Goal: Navigation & Orientation: Go to known website

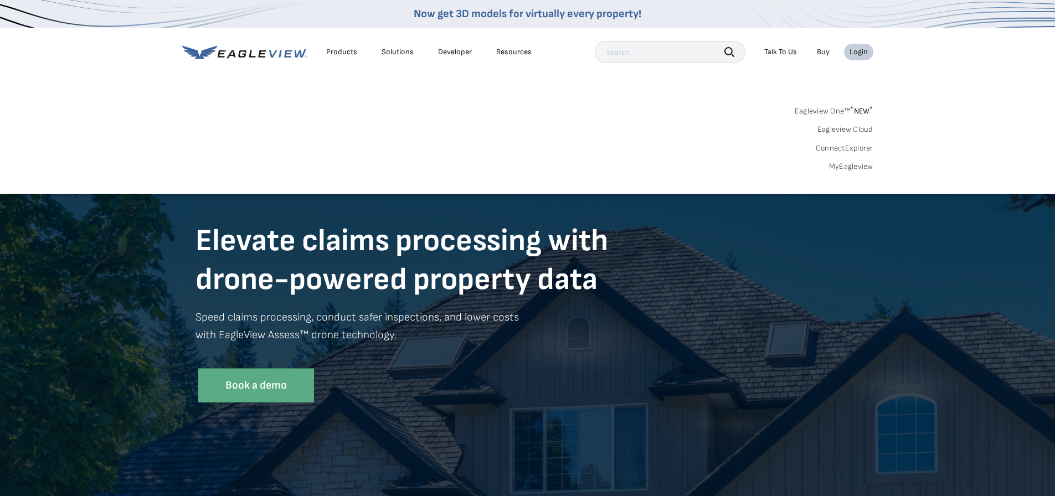
click at [852, 129] on link "Eagleview Cloud" at bounding box center [846, 130] width 56 height 10
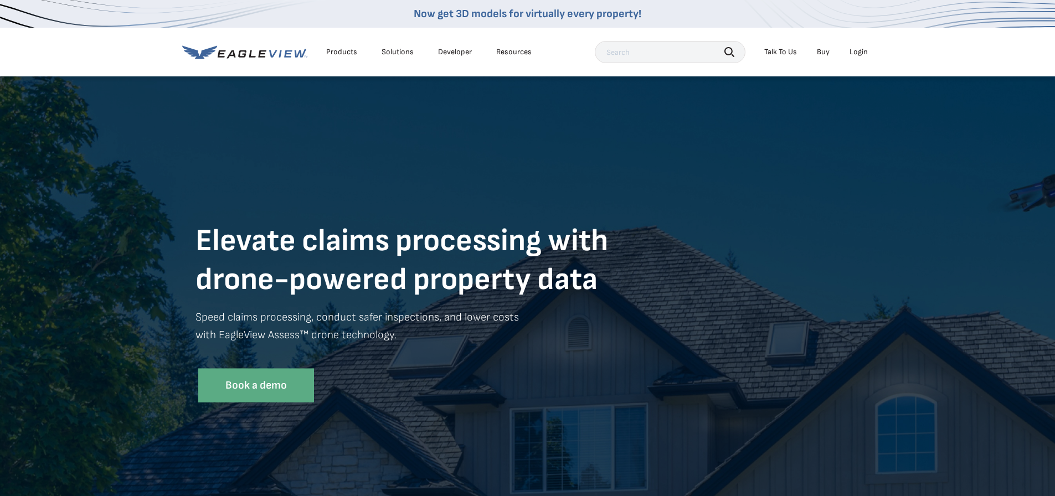
click at [861, 50] on div "Login" at bounding box center [859, 52] width 18 height 10
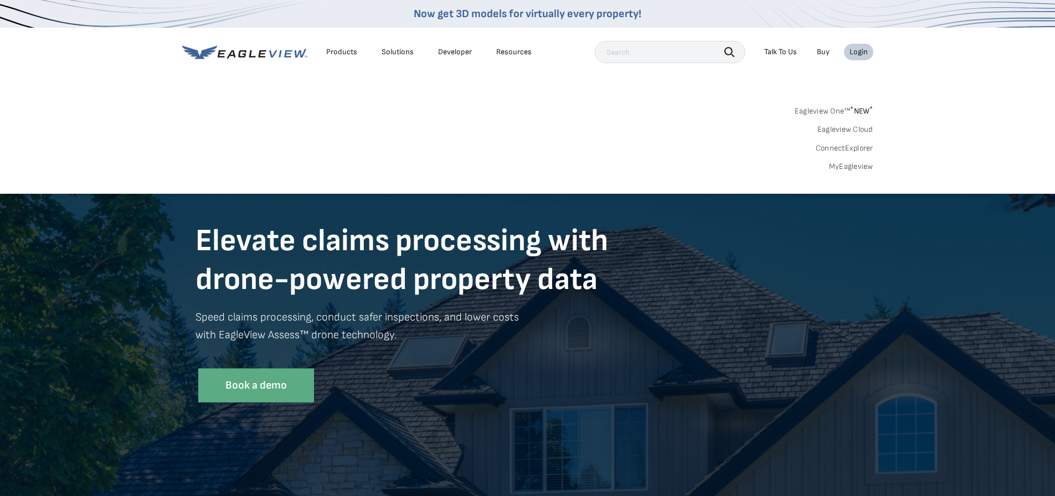
click at [860, 133] on link "Eagleview Cloud" at bounding box center [846, 130] width 56 height 10
